Goal: Register for event/course

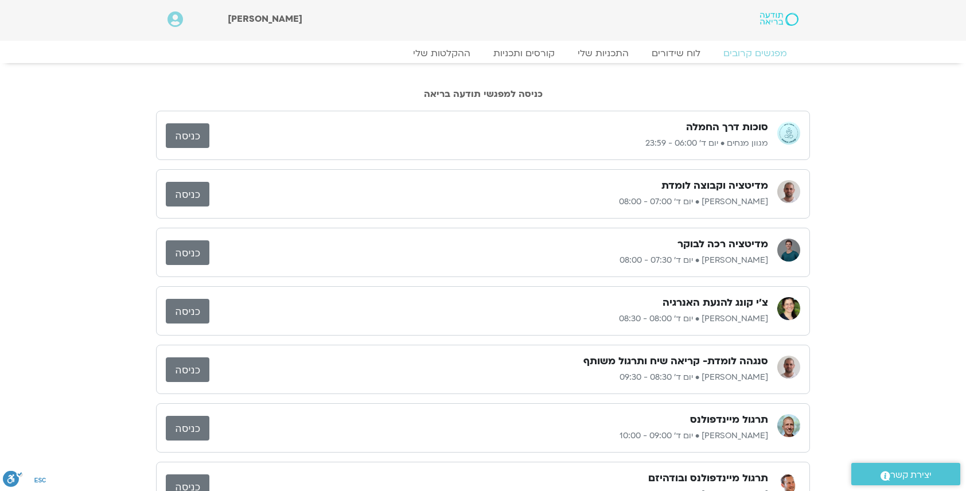
click at [695, 135] on div "סוכות דרך החמלה מגוון מנחים • יום ד׳ 06:00 - 23:59" at bounding box center [488, 135] width 559 height 30
click at [605, 355] on h3 "סנגהה לומדת- קריאה שיח ותרגול משותף" at bounding box center [676, 362] width 185 height 14
click at [605, 353] on div "סנגהה לומדת- קריאה שיח ותרגול משותף [PERSON_NAME] • יום ד׳ 08:30 - 09:30 כניסה" at bounding box center [483, 369] width 654 height 49
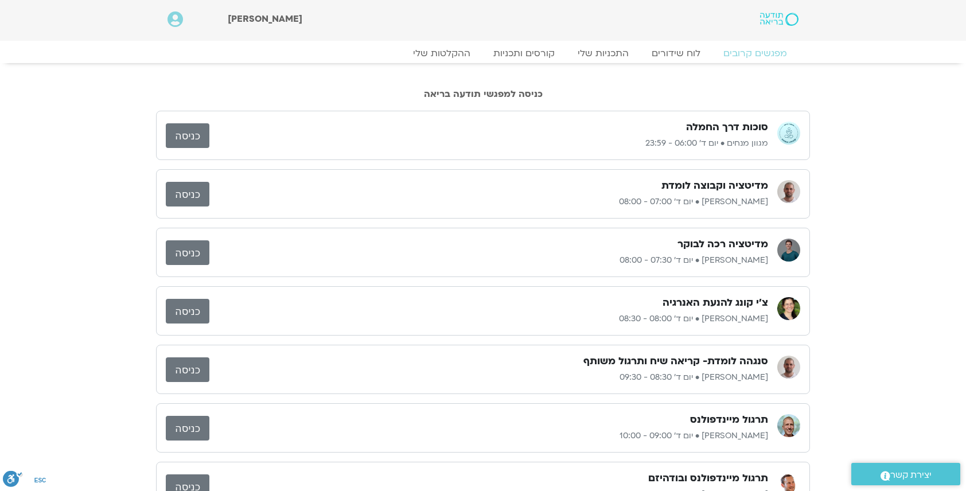
click at [189, 196] on link "כניסה" at bounding box center [188, 194] width 44 height 25
click at [184, 369] on link "כניסה" at bounding box center [188, 369] width 44 height 25
click at [178, 366] on link "כניסה" at bounding box center [188, 369] width 44 height 25
